Goal: Task Accomplishment & Management: Manage account settings

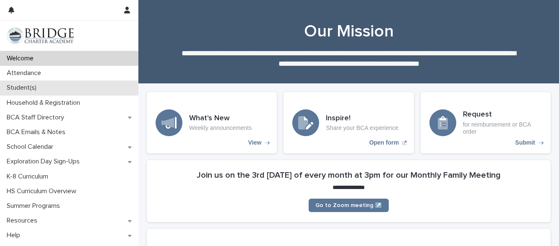
click at [18, 88] on p "Student(s)" at bounding box center [23, 88] width 40 height 8
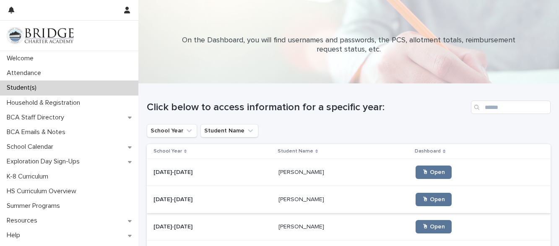
scroll to position [70, 0]
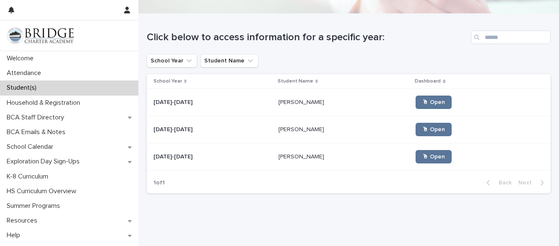
click at [279, 129] on p "[PERSON_NAME]" at bounding box center [302, 129] width 47 height 9
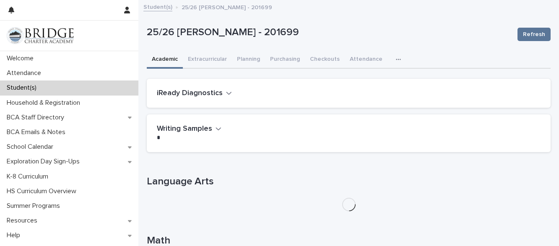
click at [396, 61] on icon "button" at bounding box center [398, 60] width 5 height 6
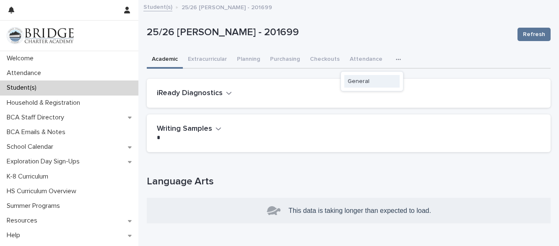
click at [359, 81] on span "General" at bounding box center [359, 81] width 22 height 6
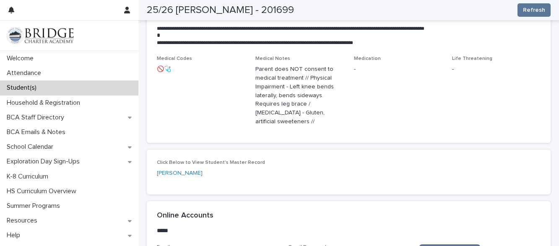
scroll to position [294, 0]
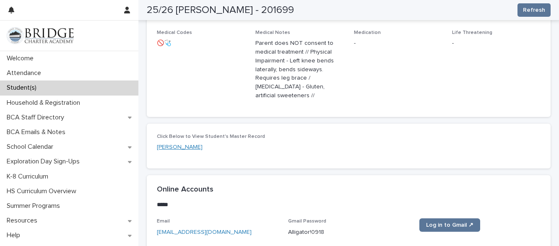
click at [187, 148] on link "[PERSON_NAME]" at bounding box center [180, 147] width 46 height 9
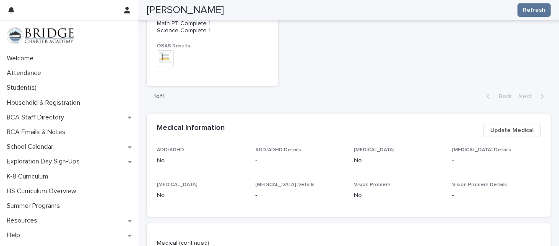
scroll to position [475, 0]
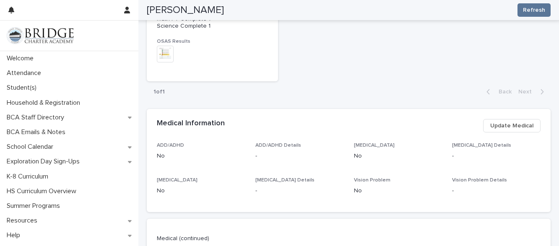
click at [507, 122] on span "Update Medical" at bounding box center [512, 126] width 43 height 8
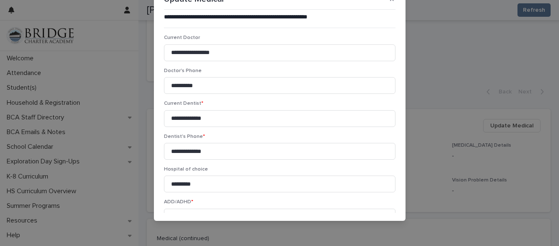
scroll to position [0, 0]
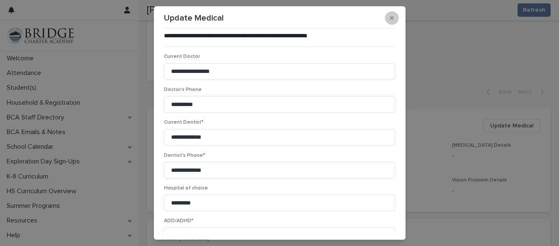
click at [390, 23] on button "button" at bounding box center [392, 17] width 14 height 13
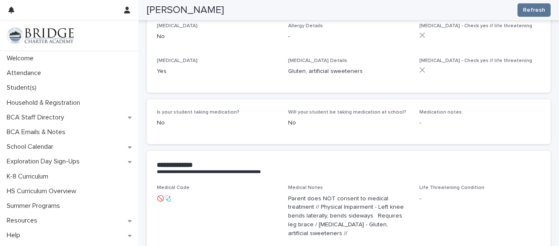
scroll to position [994, 0]
